Goal: Contribute content: Add original content to the website for others to see

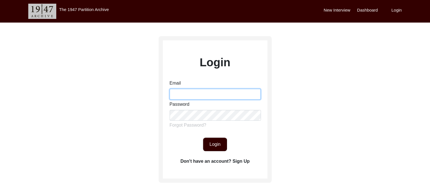
drag, startPoint x: 0, startPoint y: 0, endPoint x: 225, endPoint y: 92, distance: 243.2
click at [225, 92] on input "Email" at bounding box center [215, 94] width 91 height 11
type input "anushka03mandal@gmail.com"
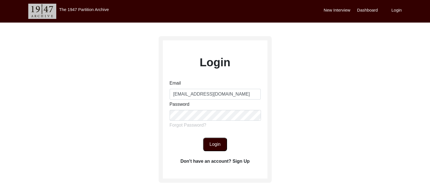
click at [217, 142] on button "Login" at bounding box center [215, 145] width 24 height 14
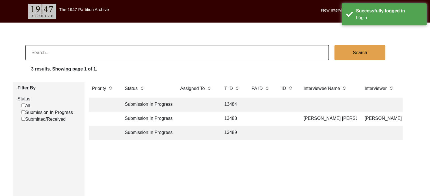
click at [280, 120] on td at bounding box center [287, 119] width 18 height 14
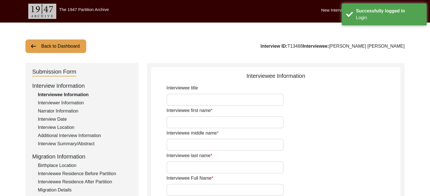
type input "[PERSON_NAME]"
type input "[PERSON_NAME] [PERSON_NAME]"
type input "[DATE]"
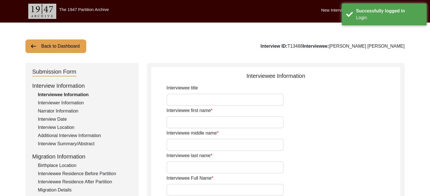
type input "82"
type input "[DEMOGRAPHIC_DATA]"
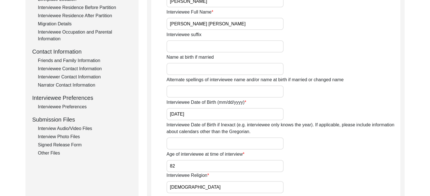
scroll to position [170, 0]
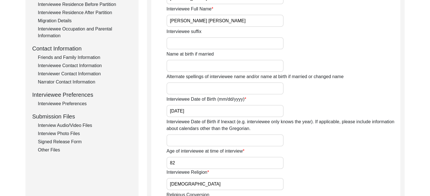
click at [57, 126] on div "Interview Audio/Video Files" at bounding box center [85, 125] width 94 height 7
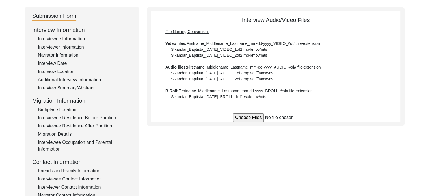
scroll to position [53, 0]
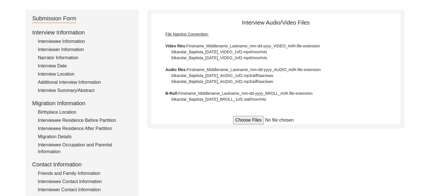
click at [236, 118] on input "file" at bounding box center [276, 120] width 86 height 8
type input "C:\fakepath\Bijoy_Kumar_Patra_[DATE]_VIDEO_1of4.mp4.mp4"
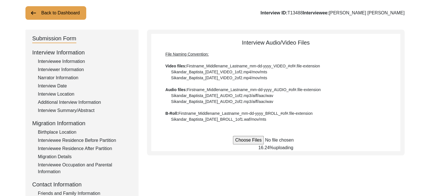
scroll to position [33, 0]
click at [233, 137] on input "file" at bounding box center [276, 141] width 86 height 8
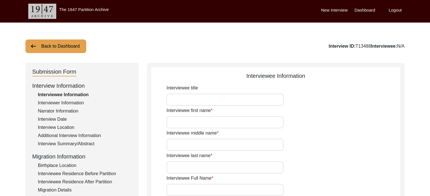
scroll to position [33, 0]
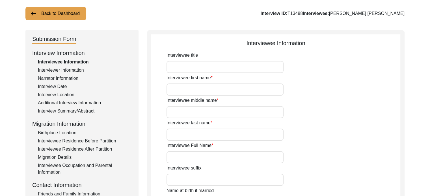
type input "[PERSON_NAME]"
type input "[PERSON_NAME] [PERSON_NAME]"
type input "[DATE]"
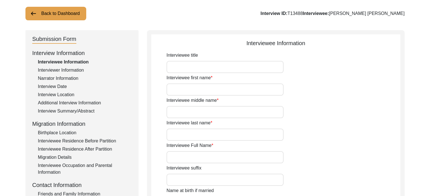
type input "82"
type input "[DEMOGRAPHIC_DATA]"
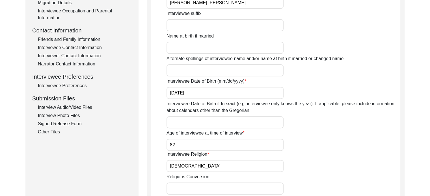
scroll to position [189, 0]
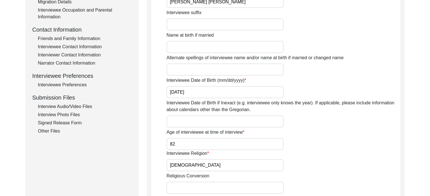
click at [87, 106] on div "Interview Audio/Video Files" at bounding box center [85, 106] width 94 height 7
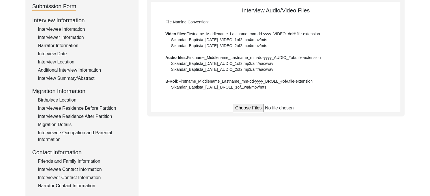
scroll to position [65, 0]
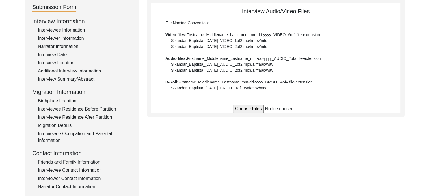
click at [248, 106] on input "file" at bounding box center [276, 109] width 86 height 8
type input "C:\fakepath\Bijoy_Kumar_Patra_[DATE]_VIDEO_1of4.mp4.mp4"
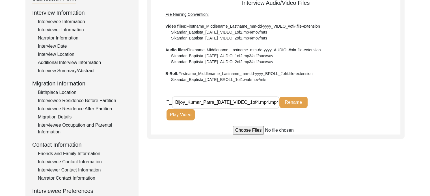
scroll to position [73, 0]
click at [182, 112] on button "Play Video" at bounding box center [180, 114] width 28 height 11
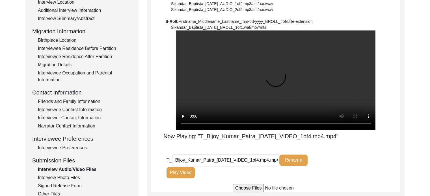
scroll to position [127, 0]
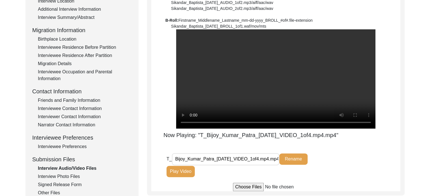
click at [161, 118] on div "Now Playing: "T_Bijoy_Kumar_Patra_[DATE]_VIDEO_1of4.mp4.mp4"" at bounding box center [275, 84] width 249 height 110
click at [333, 166] on div "T_ Bijoy_Kumar_Patra_[DATE]_VIDEO_1of4.mp4.mp4 Rename Play Video" at bounding box center [283, 168] width 234 height 30
click at [276, 166] on input "Bijoy_Kumar_Patra_[DATE]_VIDEO_1of4.mp4.mp4" at bounding box center [225, 159] width 107 height 12
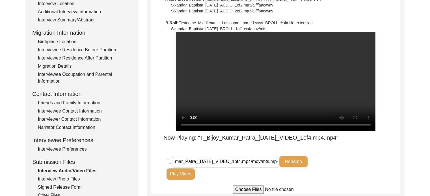
scroll to position [131, 0]
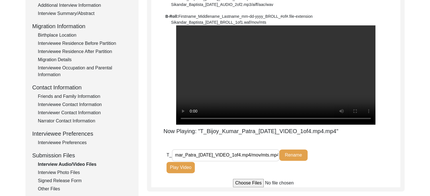
type input "Bijoy_Kumar_Patra_[DATE]_VIDEO_1of4.mp4/mov/mts.mp4"
click at [414, 139] on div "Back to Dashboard Interview ID: T13488 Interviewee: [PERSON_NAME] [PERSON_NAME]…" at bounding box center [215, 66] width 430 height 348
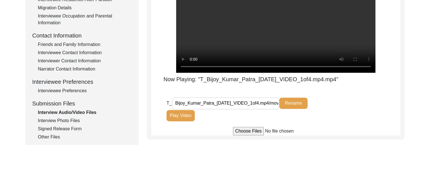
scroll to position [208, 0]
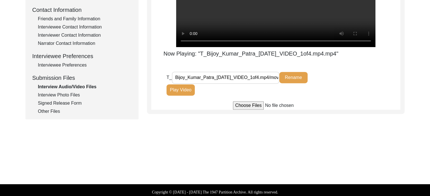
click at [241, 110] on input "file" at bounding box center [276, 105] width 86 height 8
type input "C:\fakepath\Bijoy_Kumar_Patra_[DATE]_VIDEO_2of4.mp4.mp4"
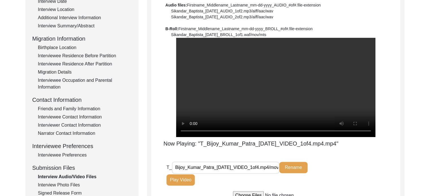
scroll to position [117, 0]
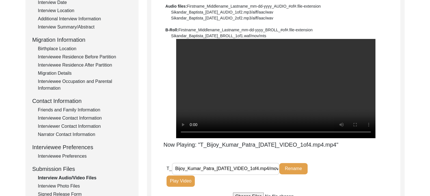
click at [361, 18] on div "File Naming Convention: Video files: Firstname_Middlename_Lastname_mm-dd-yyyy_V…" at bounding box center [275, 3] width 221 height 71
click at [276, 175] on input "Bijoy_Kumar_Patra_[DATE]_VIDEO_1of4.mp4/mov/mts.mp4" at bounding box center [225, 169] width 107 height 12
click at [288, 175] on button "Rename" at bounding box center [293, 168] width 28 height 11
click at [299, 175] on button "Rename" at bounding box center [293, 168] width 28 height 11
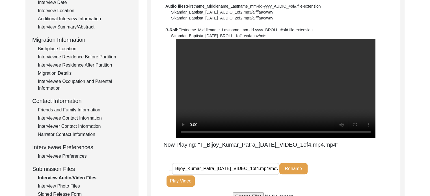
drag, startPoint x: 420, startPoint y: 142, endPoint x: 432, endPoint y: 138, distance: 12.3
click at [430, 138] on html "The 1947 Partition Archive New Interview Dashboard Logout Back to Dashboard Int…" at bounding box center [215, 88] width 430 height 410
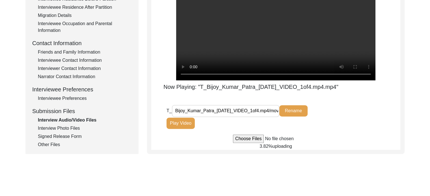
scroll to position [186, 0]
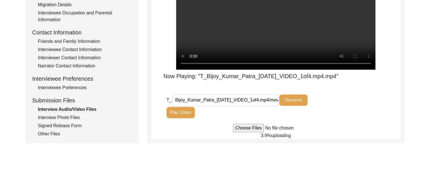
click at [87, 42] on div "Friends and Family Information" at bounding box center [85, 41] width 94 height 7
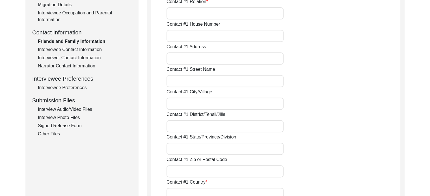
click at [52, 108] on div "Interview Audio/Video Files" at bounding box center [85, 109] width 94 height 7
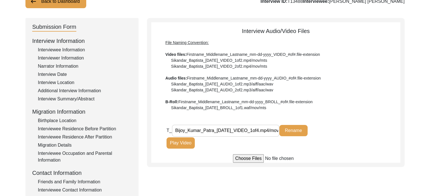
scroll to position [44, 0]
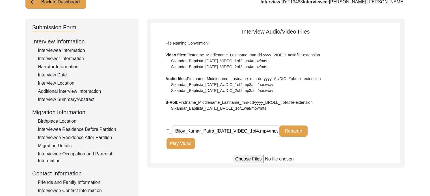
click at [256, 158] on input "file" at bounding box center [276, 159] width 86 height 8
type input "C:\fakepath\Bijoy_Kumar_Patra_[DATE]_VIDEO_2of4.mp4.mp4"
click at [233, 155] on input "file" at bounding box center [276, 159] width 86 height 8
click at [250, 155] on input "file" at bounding box center [276, 159] width 86 height 8
click at [245, 160] on input "file" at bounding box center [276, 159] width 86 height 8
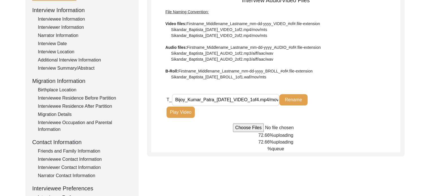
scroll to position [84, 0]
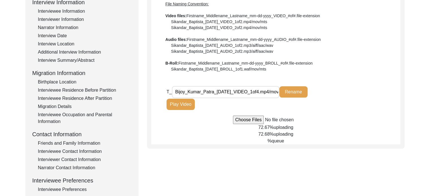
click at [252, 119] on input "file" at bounding box center [276, 120] width 86 height 8
type input "C:\fakepath\Bijoy_Kumar_Patra_[DATE]_VIDEO_4of4.mp4.mp4"
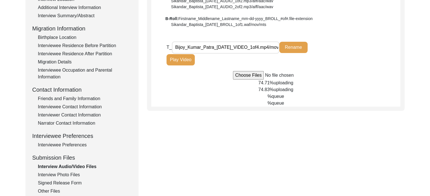
scroll to position [134, 0]
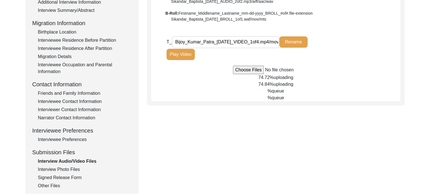
click at [75, 169] on div "Interview Photo Files" at bounding box center [85, 169] width 94 height 7
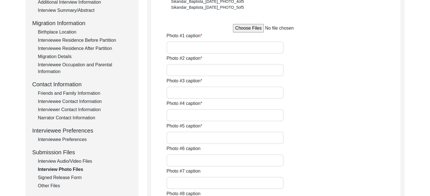
click at [79, 161] on div "Interview Audio/Video Files" at bounding box center [85, 161] width 94 height 7
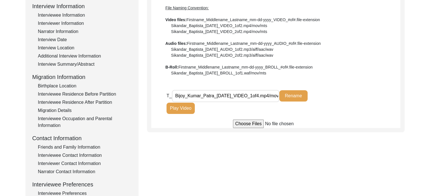
scroll to position [79, 0]
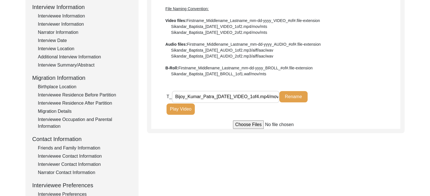
click at [257, 124] on input "file" at bounding box center [276, 125] width 86 height 8
type input "C:\fakepath\Bijoy_Kumar_Patra_[DATE]_VIDEO_2of4.mp4.mp4"
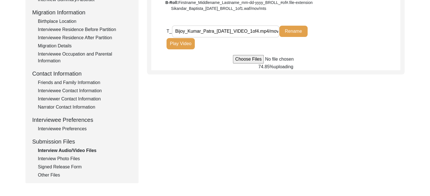
scroll to position [145, 0]
click at [72, 156] on div "Interview Photo Files" at bounding box center [85, 158] width 94 height 7
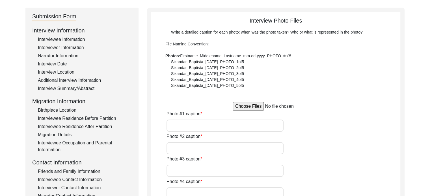
scroll to position [52, 0]
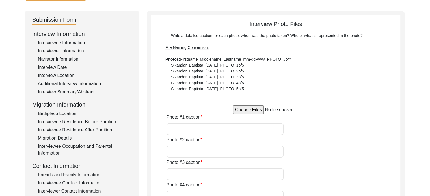
click at [247, 109] on input "file" at bounding box center [276, 110] width 86 height 8
type input "C:\fakepath\IMG_20250810_184636.jpg"
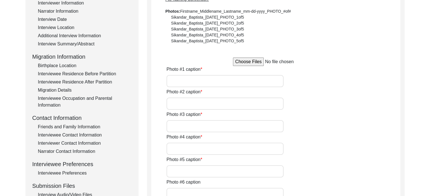
scroll to position [103, 0]
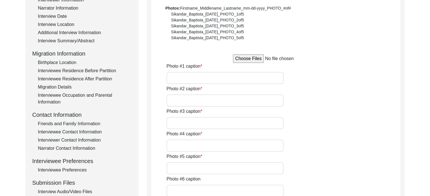
click at [257, 57] on input "file" at bounding box center [276, 59] width 86 height 8
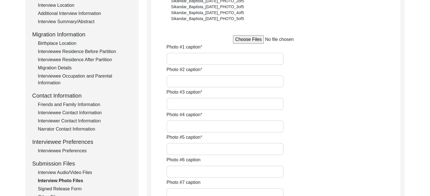
scroll to position [114, 0]
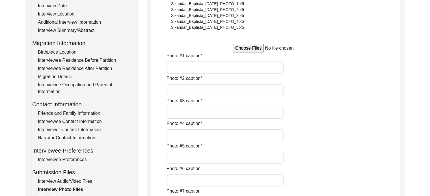
click at [90, 181] on div "Interview Audio/Video Files" at bounding box center [85, 181] width 94 height 7
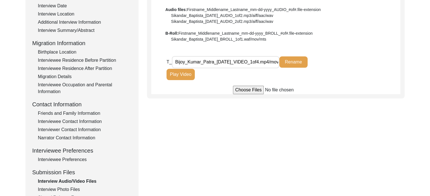
click at [243, 90] on input "file" at bounding box center [276, 90] width 86 height 8
type input "C:\fakepath\Bijoy_Kumar_Patra_[DATE]_VIDEO_2of4.mp4.mp4"
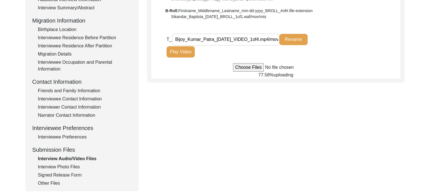
scroll to position [137, 0]
click at [69, 175] on div "Signed Release Form" at bounding box center [85, 175] width 94 height 7
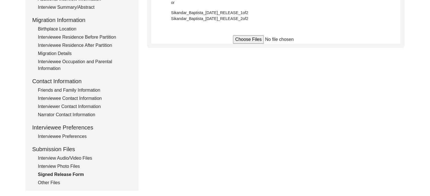
click at [87, 159] on div "Interview Audio/Video Files" at bounding box center [85, 158] width 94 height 7
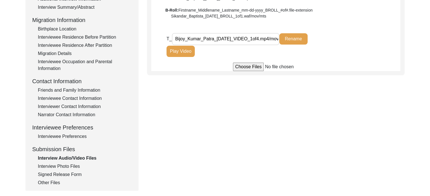
click at [254, 66] on input "file" at bounding box center [276, 67] width 86 height 8
type input "C:\fakepath\Bijoy_Kumar_Patra_[DATE]_VIDEO_2of4.mp4.mp4"
click at [276, 114] on div "Submission Form Interview Information Interviewee Information Interviewer Infor…" at bounding box center [214, 58] width 379 height 265
